Goal: Check status: Check status

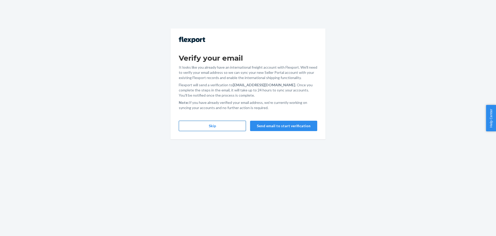
click at [230, 123] on button "Skip" at bounding box center [212, 126] width 67 height 10
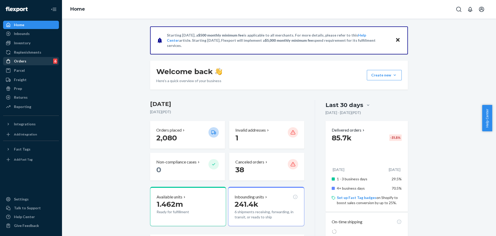
click at [32, 61] on div "Orders 6" at bounding box center [31, 60] width 55 height 7
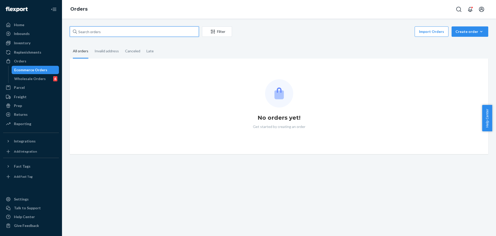
click at [150, 33] on input "text" at bounding box center [134, 31] width 129 height 10
paste input "FR487548"
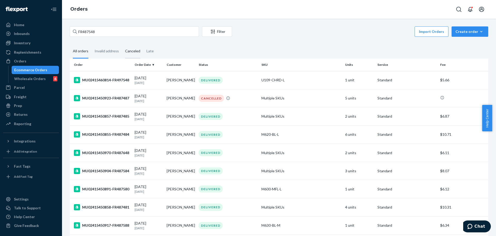
click at [128, 49] on div "Canceled" at bounding box center [132, 51] width 15 height 14
click at [122, 44] on input "Canceled" at bounding box center [122, 44] width 0 height 0
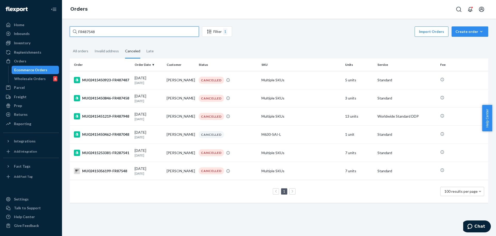
click at [119, 32] on input "FR487548" at bounding box center [134, 31] width 129 height 10
click at [89, 32] on input "FR487548" at bounding box center [134, 31] width 129 height 10
click at [95, 33] on input "FR487548" at bounding box center [134, 31] width 129 height 10
click at [96, 33] on input "FR487548" at bounding box center [134, 31] width 129 height 10
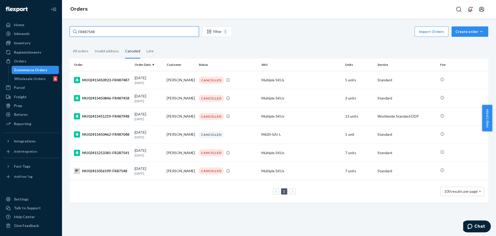
click at [87, 33] on input "FR487548" at bounding box center [134, 31] width 129 height 10
click at [108, 33] on input "FR487548" at bounding box center [134, 31] width 129 height 10
click at [135, 32] on input "FR487548" at bounding box center [134, 31] width 129 height 10
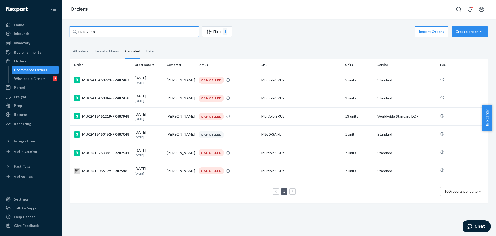
click at [135, 32] on input "FR487548" at bounding box center [134, 31] width 129 height 10
paste input "2627"
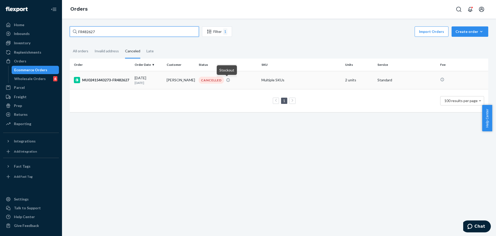
type input "FR482627"
click at [228, 80] on icon at bounding box center [228, 79] width 3 height 3
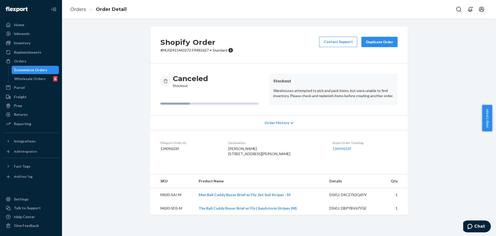
click at [43, 69] on div "Ecommerce Orders" at bounding box center [30, 69] width 33 height 5
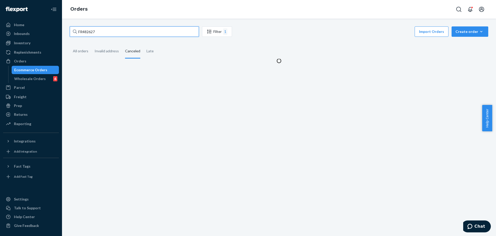
click at [147, 32] on input "FR482627" at bounding box center [134, 31] width 129 height 10
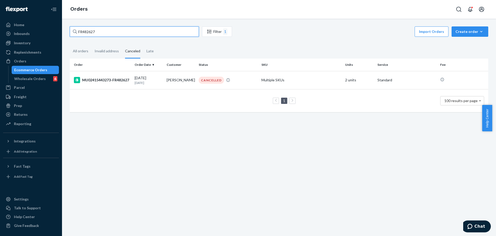
click at [147, 32] on input "FR482627" at bounding box center [134, 31] width 129 height 10
paste input "7548"
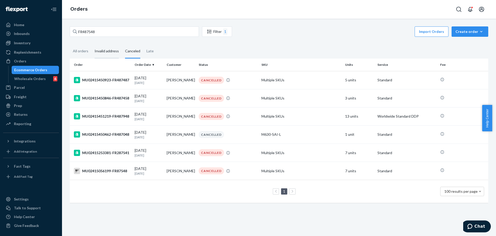
click at [106, 47] on div "Invalid address" at bounding box center [107, 51] width 24 height 14
click at [92, 44] on input "Invalid address" at bounding box center [92, 44] width 0 height 0
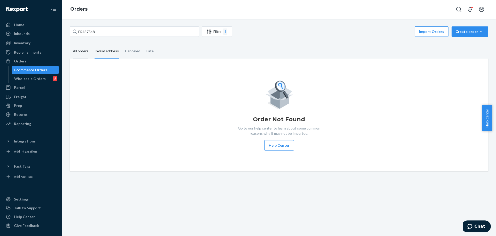
click at [82, 50] on div "All orders" at bounding box center [81, 51] width 16 height 14
click at [70, 44] on input "All orders" at bounding box center [70, 44] width 0 height 0
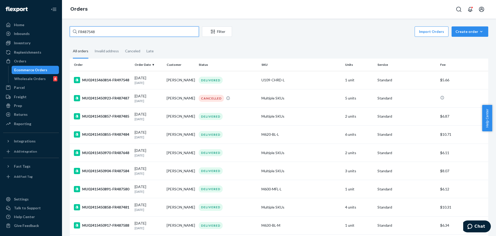
click at [152, 31] on input "FR487548" at bounding box center [134, 31] width 129 height 10
paste input "MU02415443273"
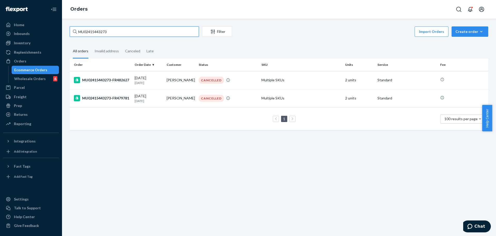
type input "MU02415443273"
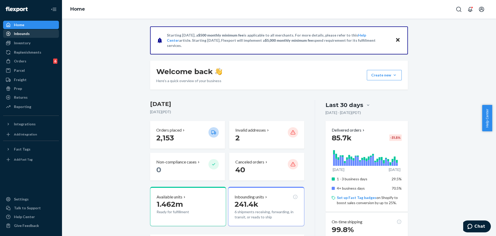
click at [19, 35] on div "Inbounds" at bounding box center [22, 33] width 16 height 5
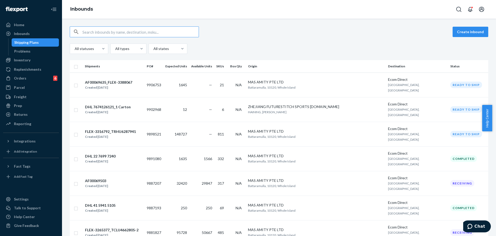
click at [273, 48] on div "All statuses All types All states" at bounding box center [279, 48] width 419 height 10
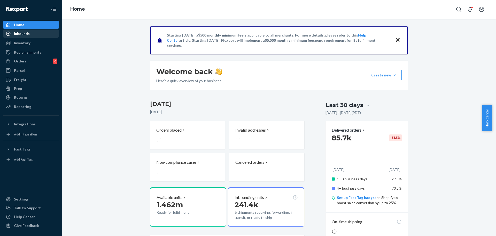
click at [29, 36] on div "Inbounds" at bounding box center [31, 33] width 55 height 7
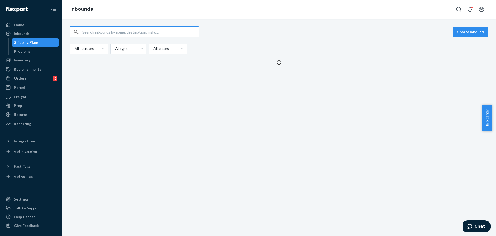
click at [147, 30] on input "text" at bounding box center [140, 32] width 116 height 10
type input "MU02415433618"
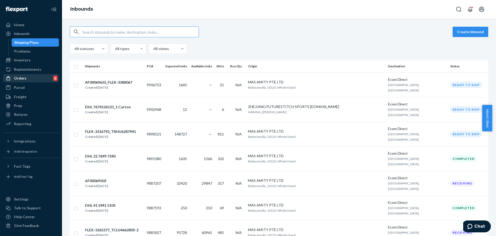
click at [32, 81] on div "Orders 6" at bounding box center [31, 77] width 55 height 7
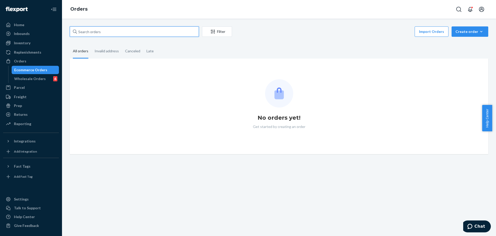
click at [132, 34] on input "text" at bounding box center [134, 31] width 129 height 10
paste input "MU02415433618"
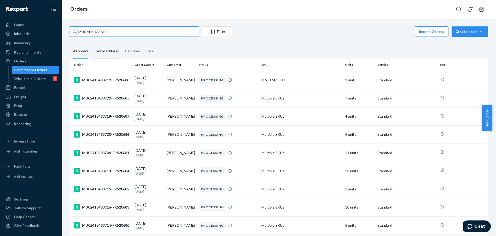
type input "MU02415433618"
click at [112, 50] on div "Invalid address" at bounding box center [107, 51] width 24 height 14
click at [92, 44] on input "Invalid address" at bounding box center [92, 44] width 0 height 0
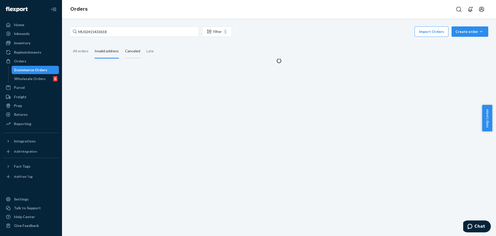
click at [135, 51] on div "Canceled" at bounding box center [132, 51] width 15 height 14
click at [122, 44] on input "Canceled" at bounding box center [122, 44] width 0 height 0
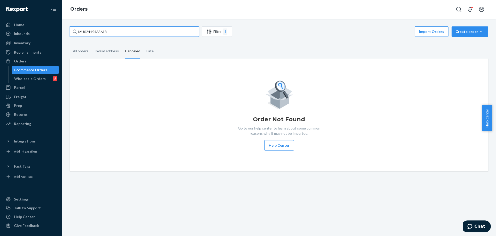
click at [130, 35] on input "MU02415433618" at bounding box center [134, 31] width 129 height 10
click at [111, 53] on div "Invalid address" at bounding box center [107, 51] width 24 height 14
click at [92, 44] on input "Invalid address" at bounding box center [92, 44] width 0 height 0
click at [85, 53] on div "All orders" at bounding box center [81, 51] width 16 height 14
click at [70, 44] on input "All orders" at bounding box center [70, 44] width 0 height 0
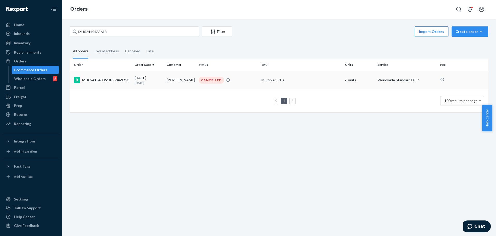
click at [240, 82] on div "CANCELLED" at bounding box center [228, 80] width 61 height 7
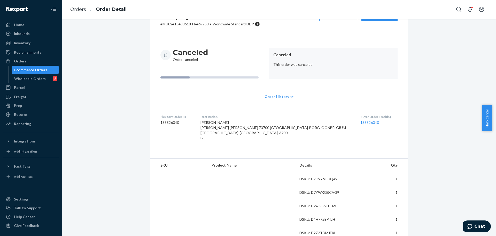
scroll to position [49, 0]
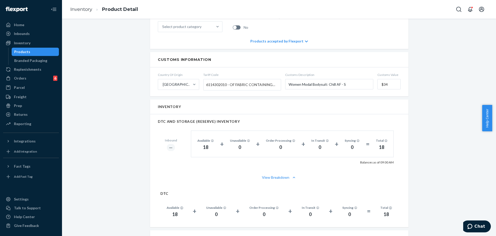
scroll to position [259, 0]
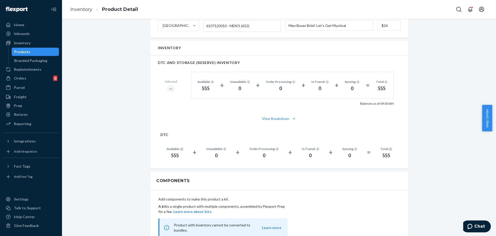
scroll to position [284, 0]
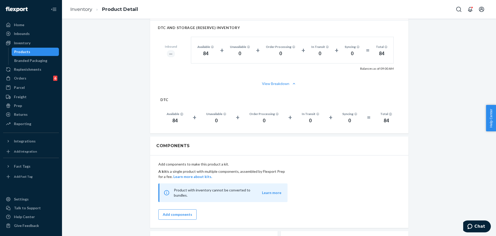
scroll to position [259, 0]
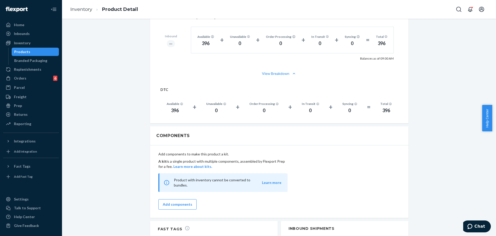
scroll to position [310, 0]
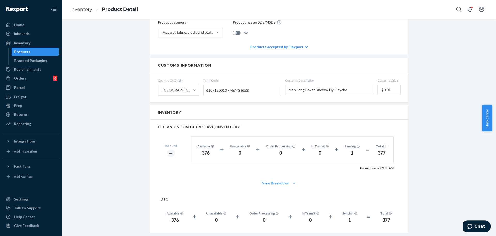
scroll to position [259, 0]
